Goal: Navigation & Orientation: Understand site structure

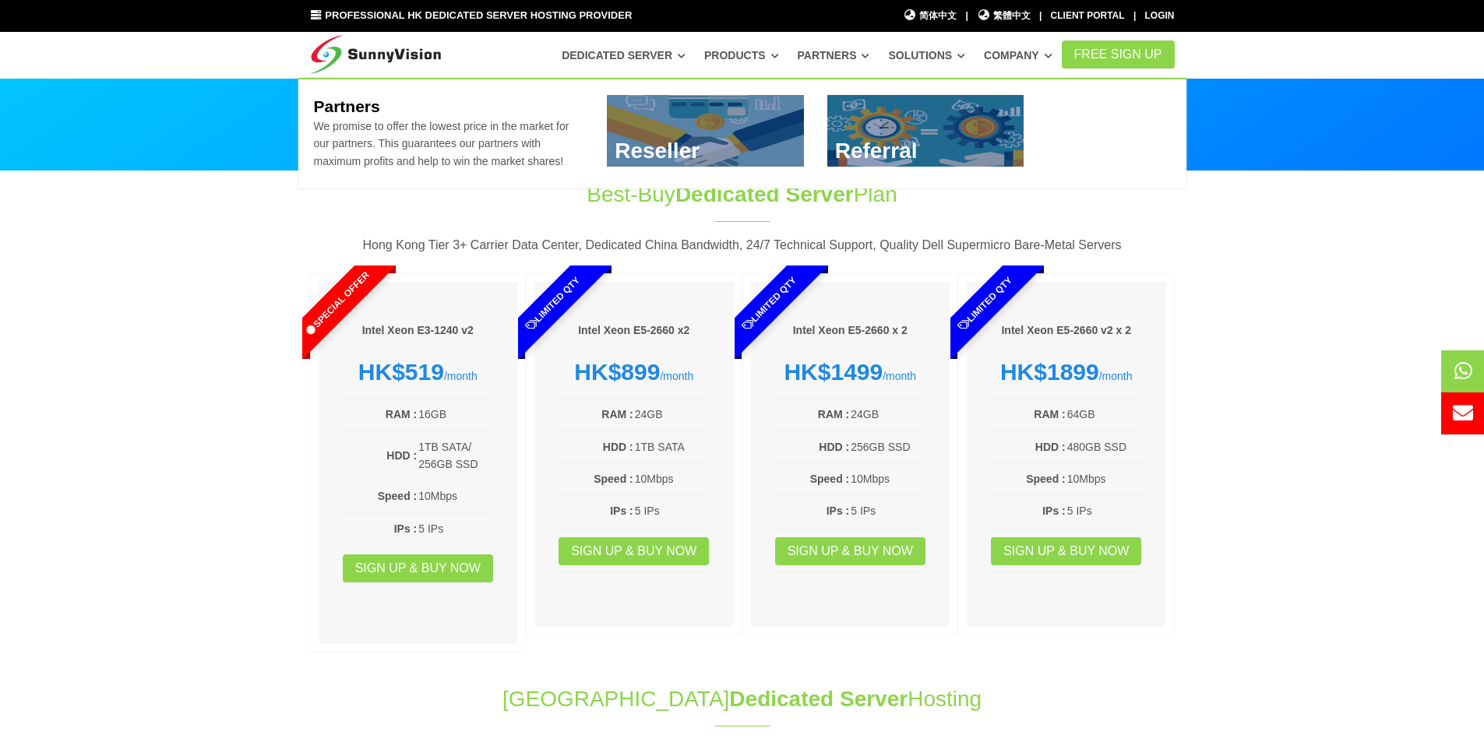
click at [861, 58] on link "Partners" at bounding box center [834, 55] width 72 height 28
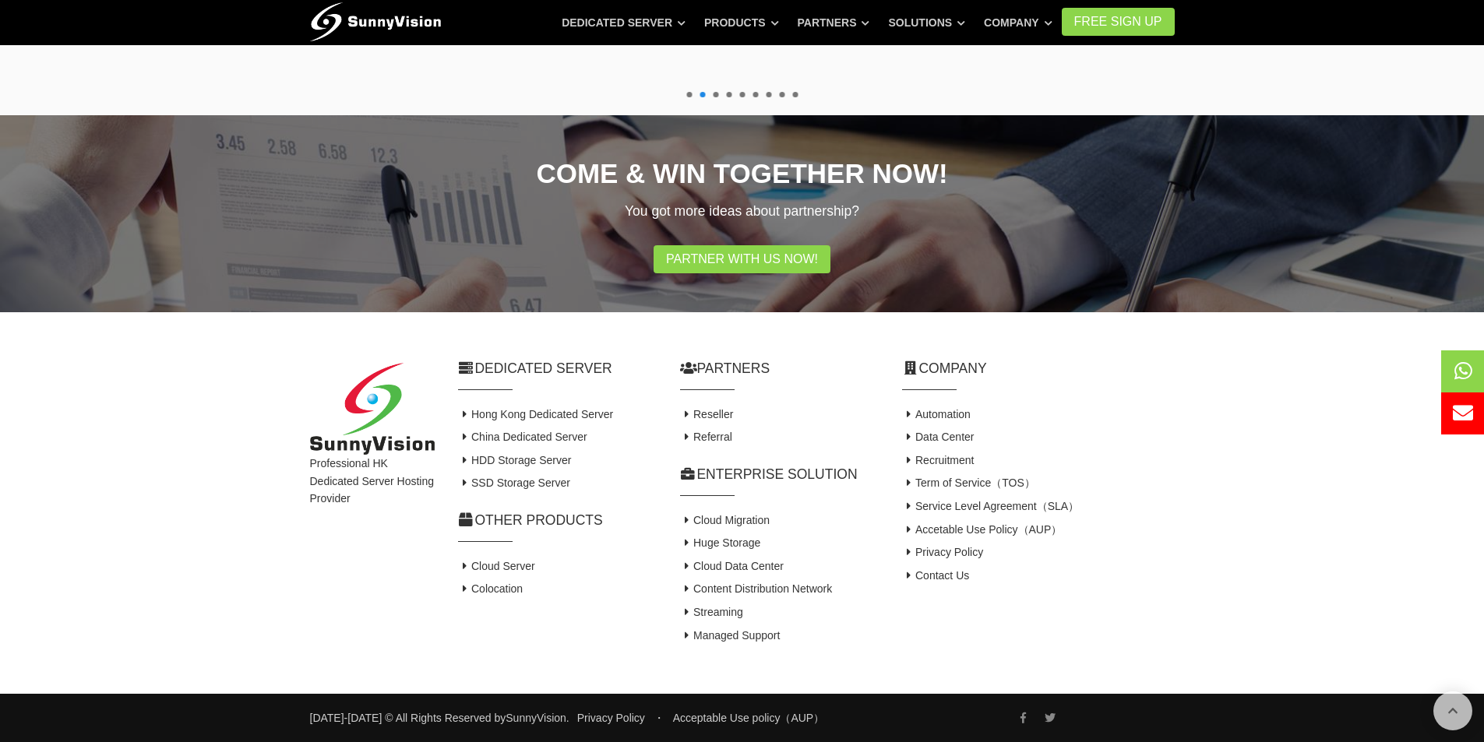
scroll to position [1233, 0]
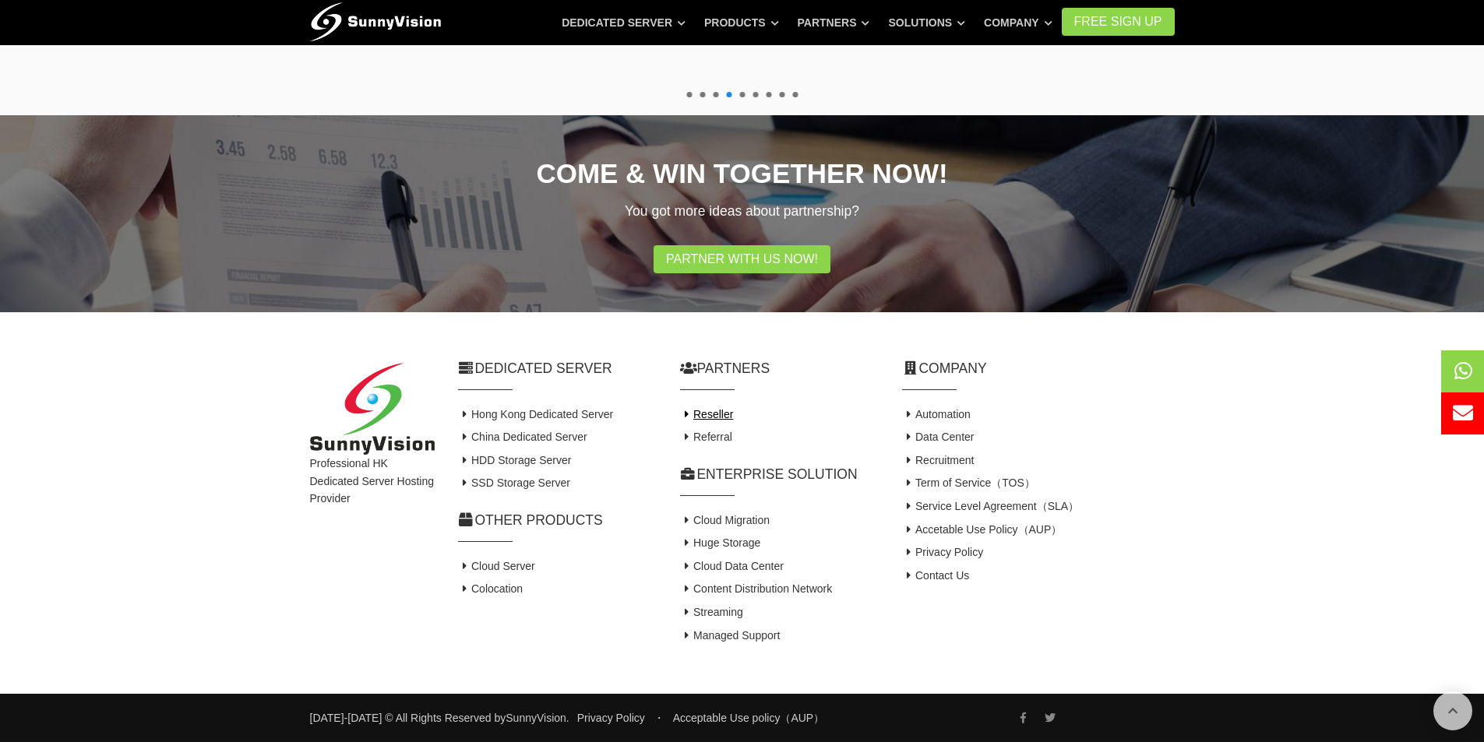
click at [715, 411] on link "Reseller" at bounding box center [707, 414] width 54 height 12
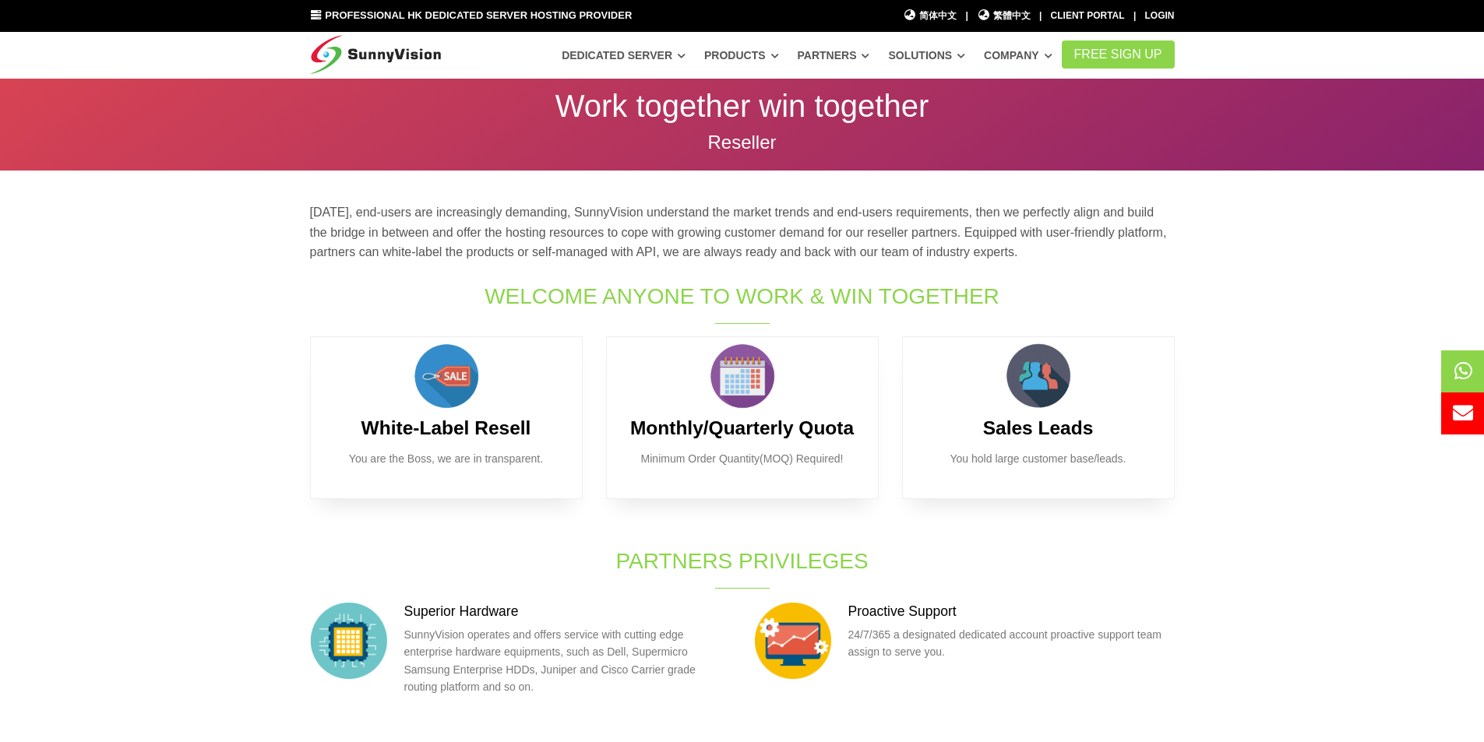
click at [1308, 398] on section "Today, end-users are increasingly demanding, SunnyVision understand the market …" at bounding box center [742, 533] width 1484 height 725
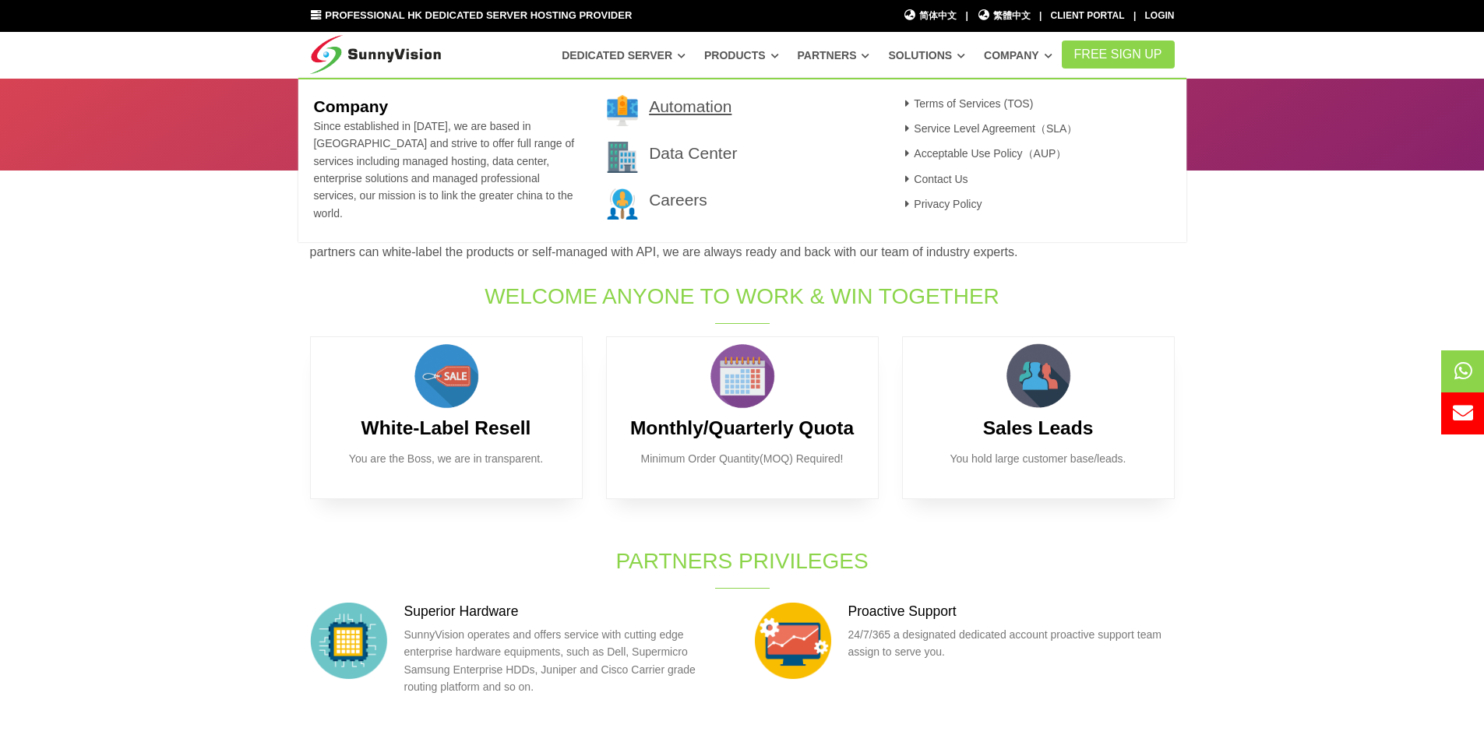
click at [685, 102] on link "Automation" at bounding box center [690, 106] width 83 height 18
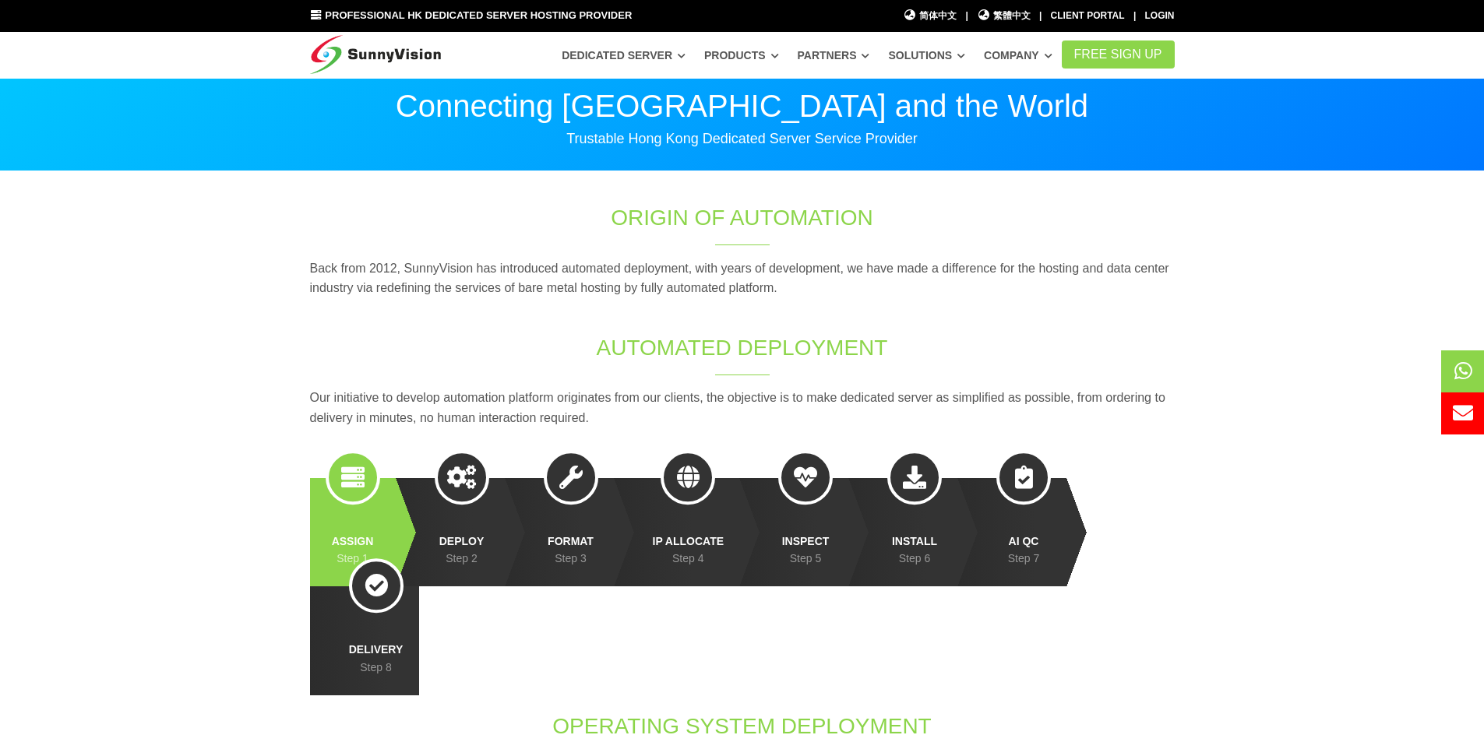
click at [388, 49] on img at bounding box center [376, 51] width 132 height 39
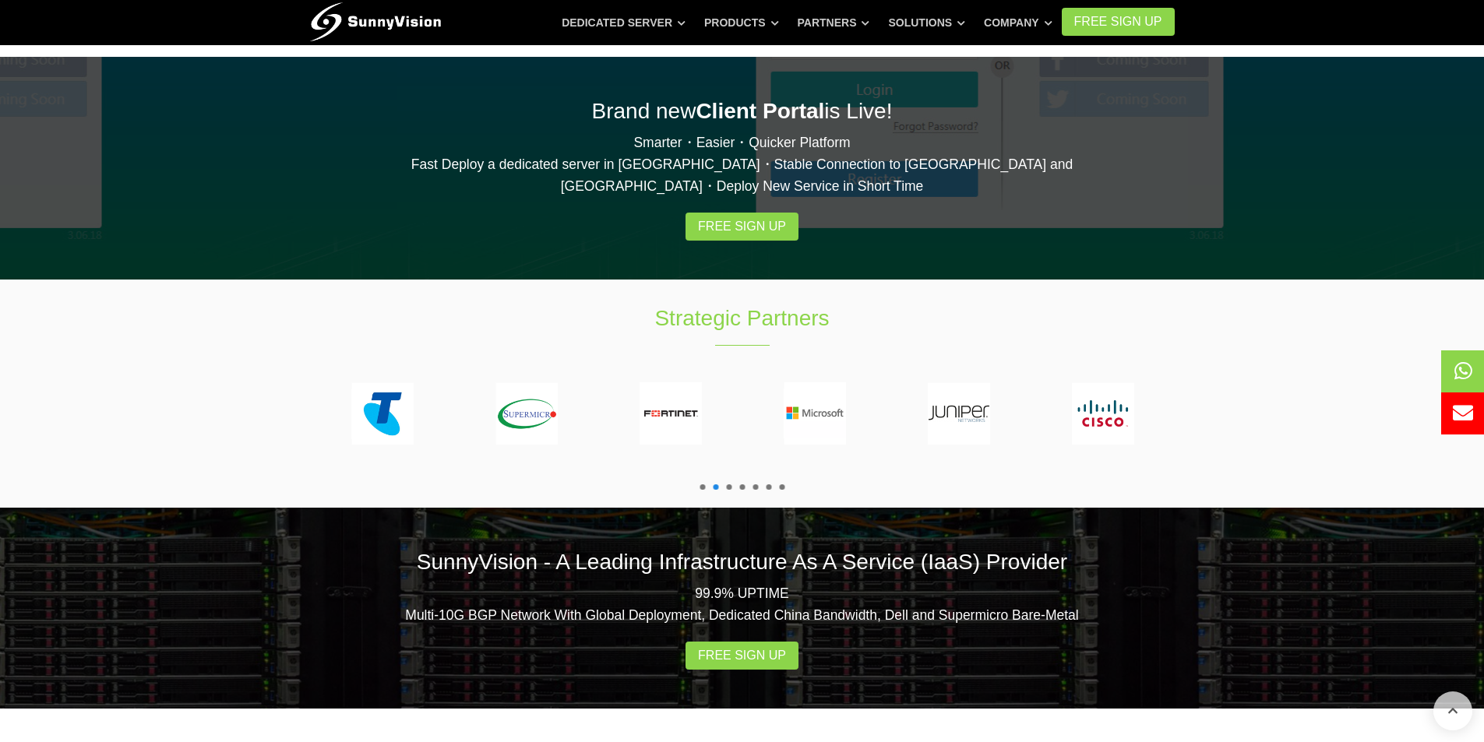
scroll to position [2618, 0]
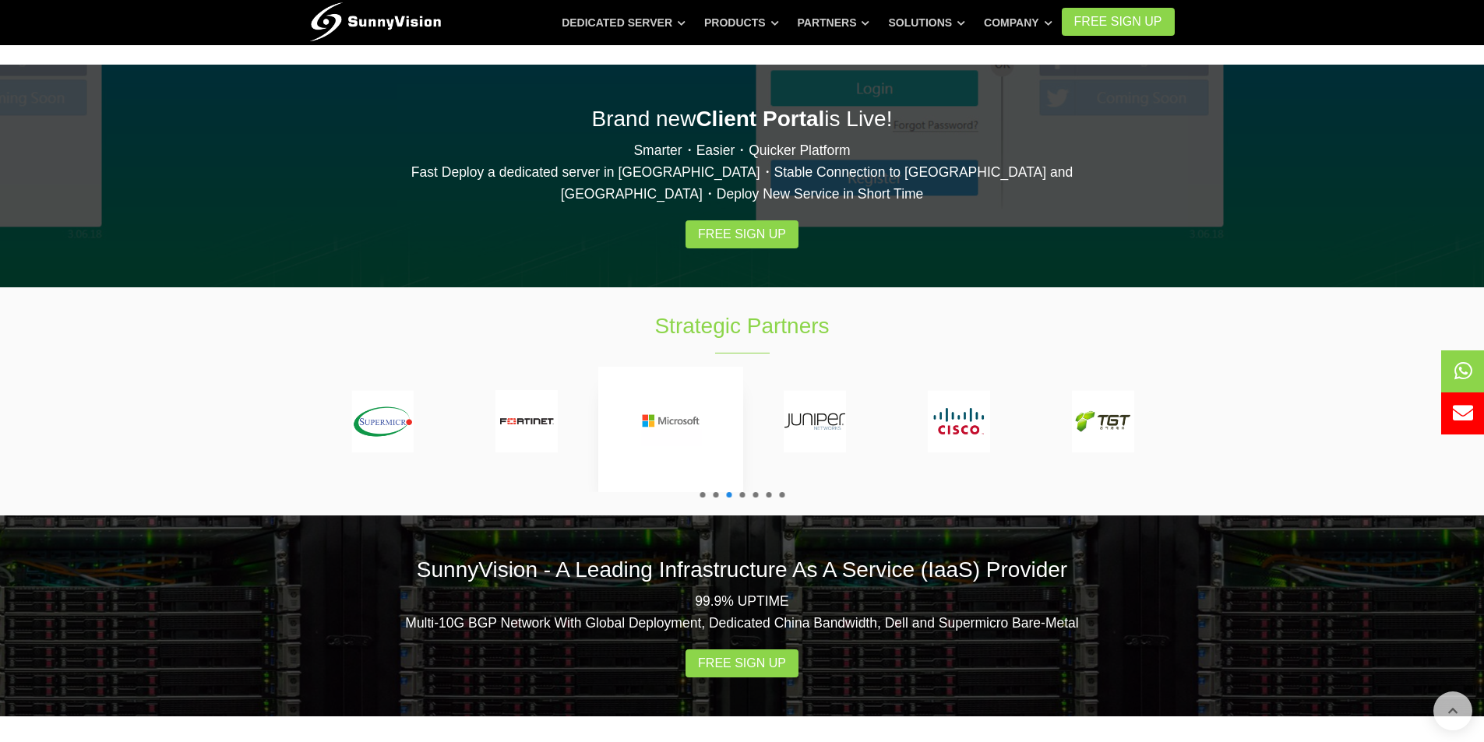
click at [664, 390] on img at bounding box center [671, 421] width 62 height 62
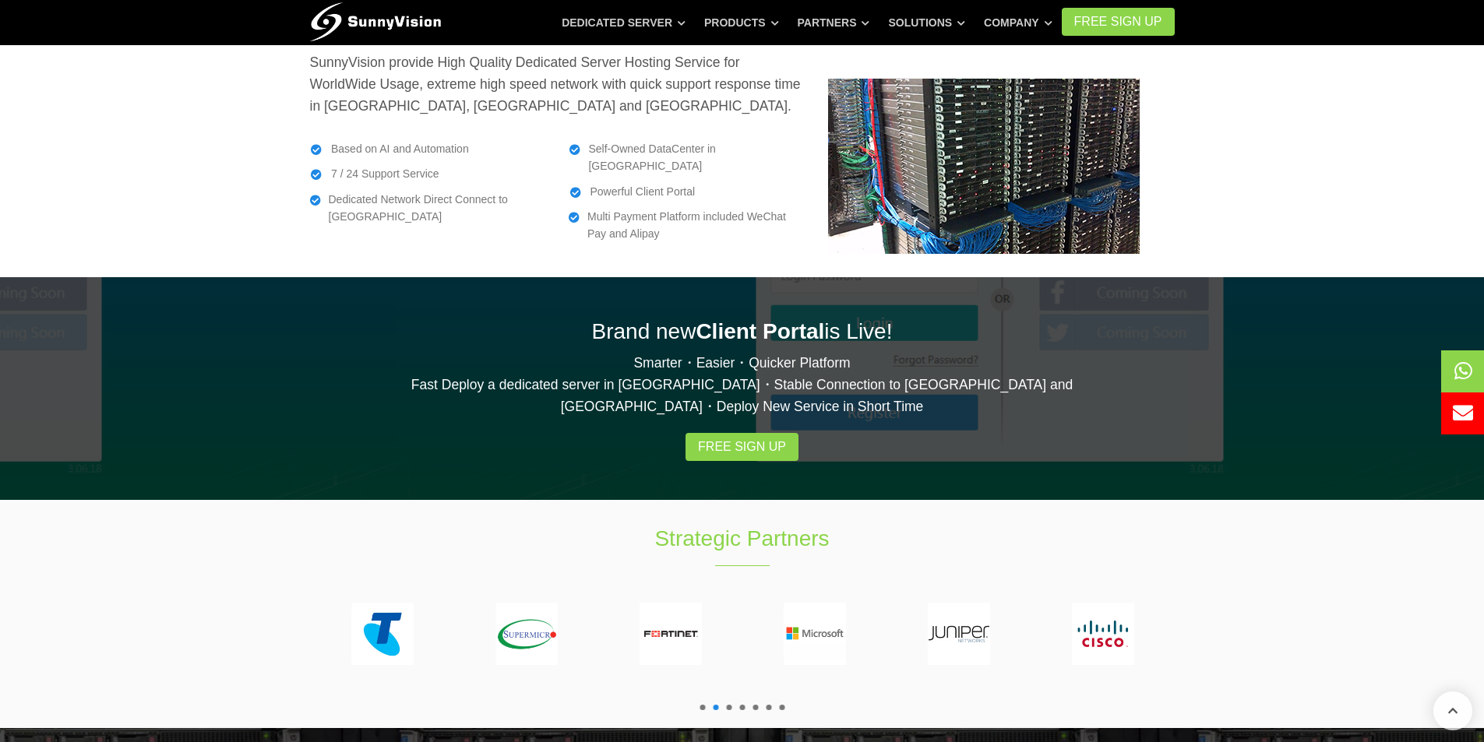
scroll to position [2385, 0]
